Goal: Check status: Check status

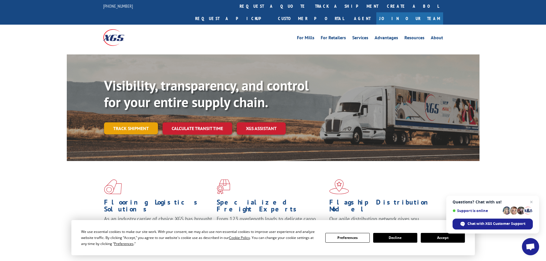
click at [134, 122] on link "Track shipment" at bounding box center [131, 128] width 54 height 12
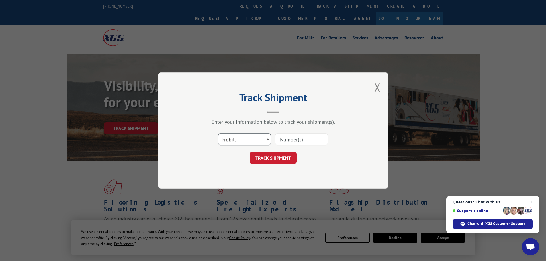
drag, startPoint x: 258, startPoint y: 140, endPoint x: 254, endPoint y: 140, distance: 4.6
click at [258, 140] on select "Select category... Probill BOL PO" at bounding box center [244, 139] width 53 height 12
select select "bol"
click at [218, 133] on select "Select category... Probill BOL PO" at bounding box center [244, 139] width 53 height 12
click at [283, 138] on input at bounding box center [301, 139] width 53 height 12
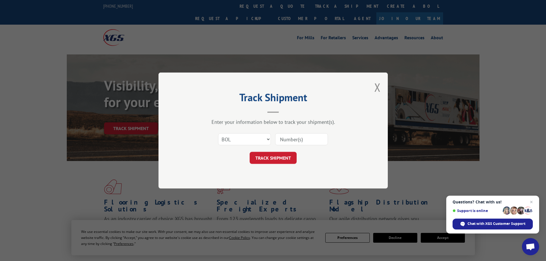
paste input "6017425"
type input "6017425"
click at [278, 157] on button "TRACK SHIPMENT" at bounding box center [273, 158] width 47 height 12
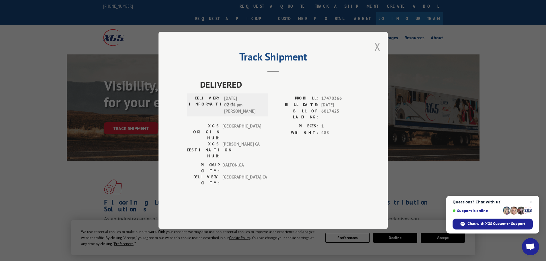
click at [379, 54] on button "Close modal" at bounding box center [377, 46] width 6 height 15
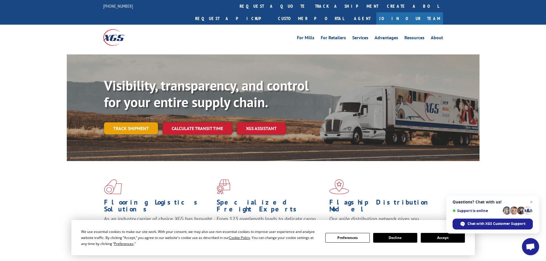
click at [133, 122] on link "Track shipment" at bounding box center [131, 128] width 54 height 12
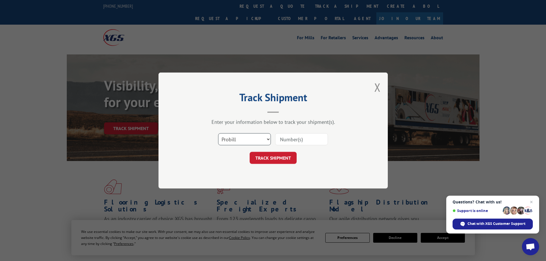
drag, startPoint x: 257, startPoint y: 138, endPoint x: 242, endPoint y: 145, distance: 16.3
click at [256, 140] on select "Select category... Probill BOL PO" at bounding box center [244, 139] width 53 height 12
select select "bol"
click at [218, 133] on select "Select category... Probill BOL PO" at bounding box center [244, 139] width 53 height 12
click at [281, 138] on input at bounding box center [301, 139] width 53 height 12
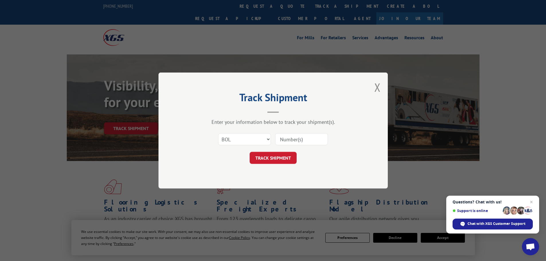
paste input "6024145"
type input "6024145"
click at [284, 159] on button "TRACK SHIPMENT" at bounding box center [273, 158] width 47 height 12
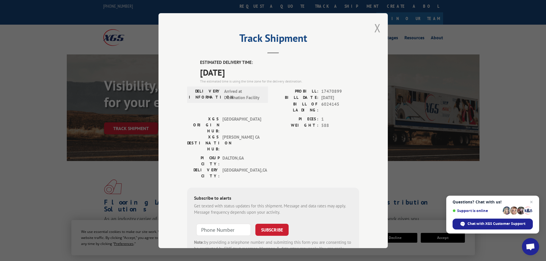
click at [376, 28] on button "Close modal" at bounding box center [377, 27] width 6 height 15
